Goal: Transaction & Acquisition: Purchase product/service

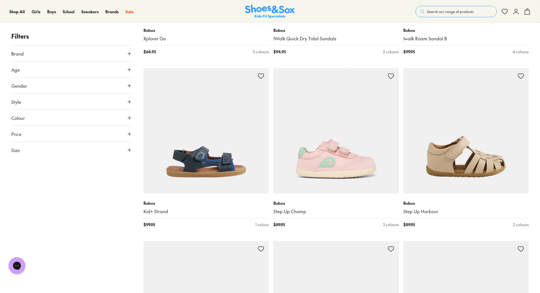
scroll to position [1439, 0]
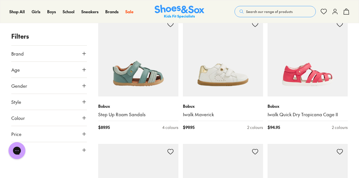
scroll to position [847, 0]
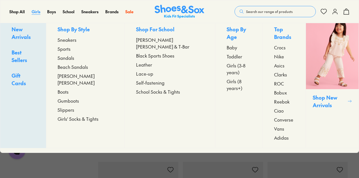
click at [37, 12] on span "Girls" at bounding box center [36, 12] width 9 height 6
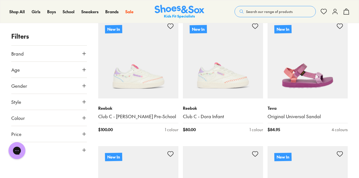
drag, startPoint x: 215, startPoint y: 70, endPoint x: 246, endPoint y: 72, distance: 31.1
click at [215, 70] on img at bounding box center [223, 58] width 80 height 80
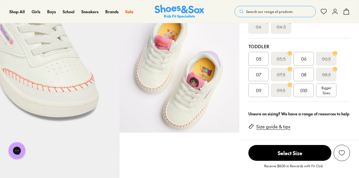
select select "*"
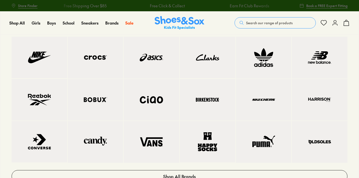
click at [97, 61] on img at bounding box center [95, 57] width 33 height 19
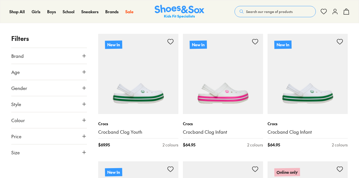
click at [227, 90] on img at bounding box center [223, 74] width 80 height 80
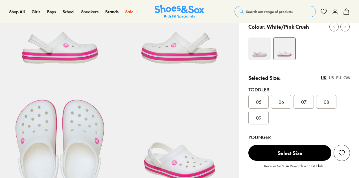
select select "*"
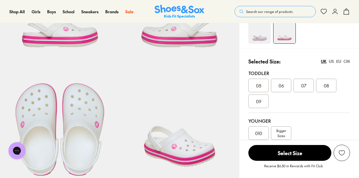
scroll to position [91, 0]
click at [330, 62] on div "US" at bounding box center [331, 62] width 5 height 6
click at [337, 62] on div "EU" at bounding box center [338, 62] width 5 height 6
click at [323, 63] on div "UK" at bounding box center [324, 62] width 6 height 6
drag, startPoint x: 330, startPoint y: 62, endPoint x: 340, endPoint y: 62, distance: 10.4
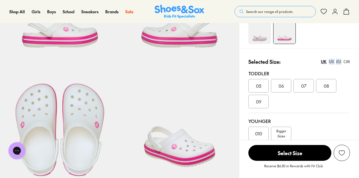
click at [340, 62] on div "UK US EU CM" at bounding box center [335, 62] width 29 height 6
click at [340, 62] on div "EU" at bounding box center [338, 62] width 5 height 6
click at [348, 61] on div "CM" at bounding box center [346, 62] width 6 height 6
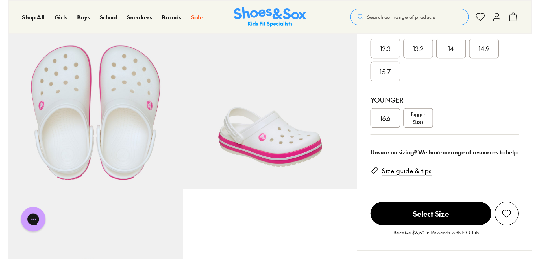
scroll to position [0, 0]
